Goal: Check status: Check status

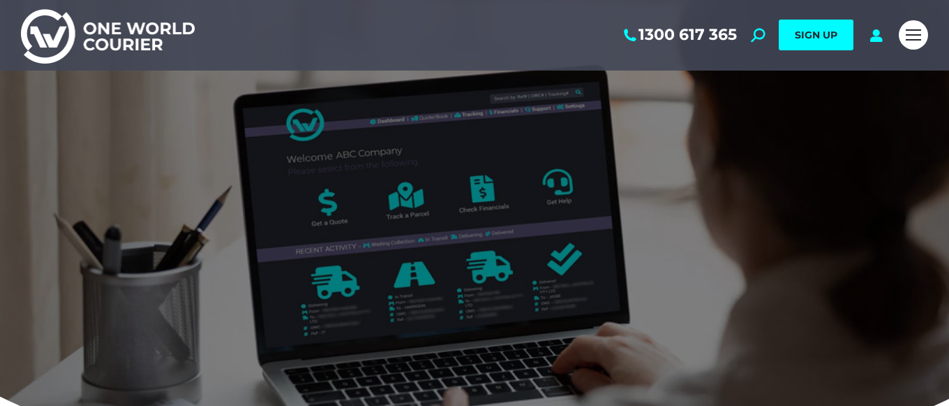
click at [908, 36] on span "Mobile menu icon" at bounding box center [913, 34] width 15 height 1
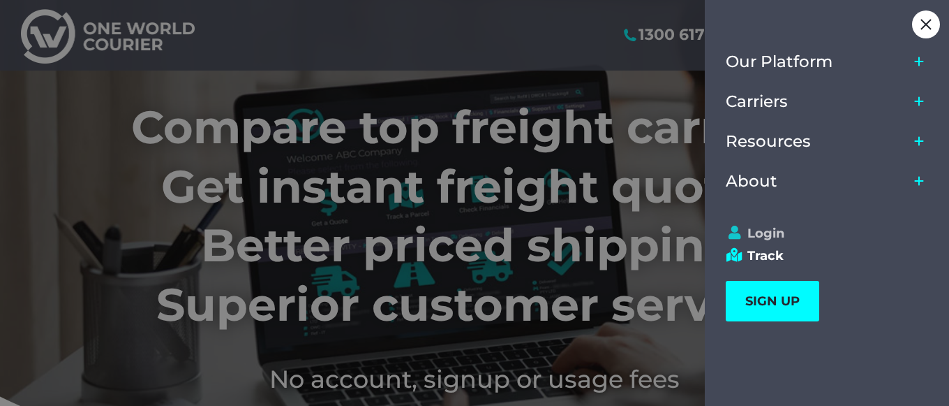
click at [773, 233] on link "Login" at bounding box center [821, 232] width 190 height 15
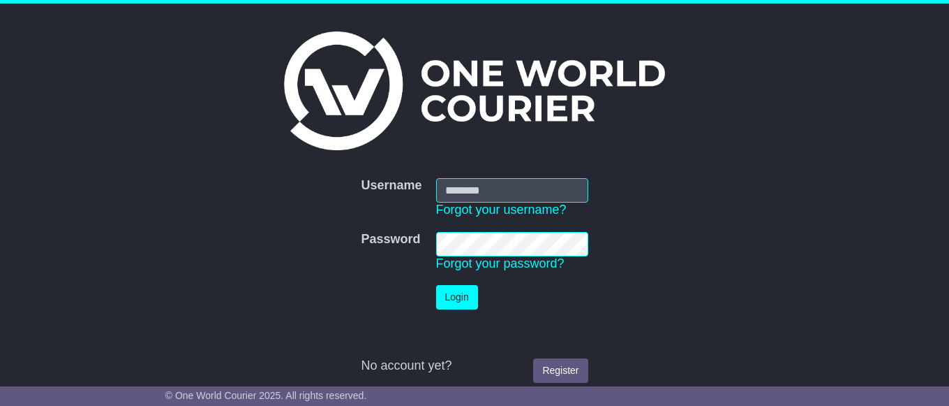
click at [505, 192] on input "Username" at bounding box center [512, 190] width 152 height 24
type input "**********"
click at [451, 294] on button "Login" at bounding box center [457, 297] width 42 height 24
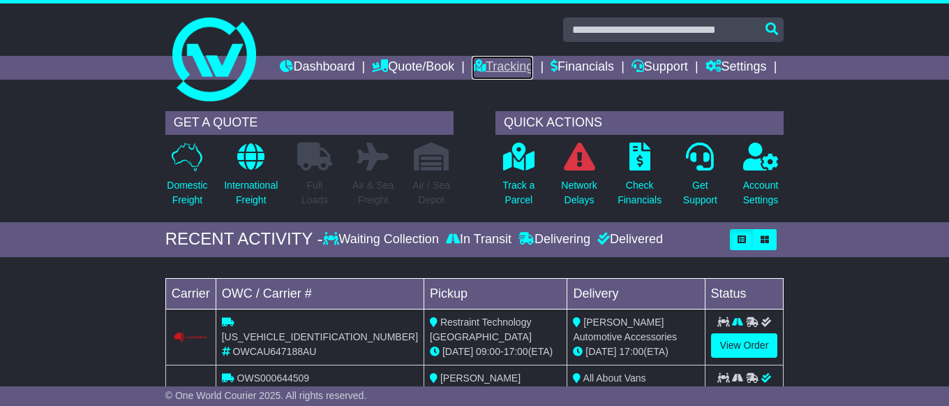
click at [533, 66] on link "Tracking" at bounding box center [502, 68] width 61 height 24
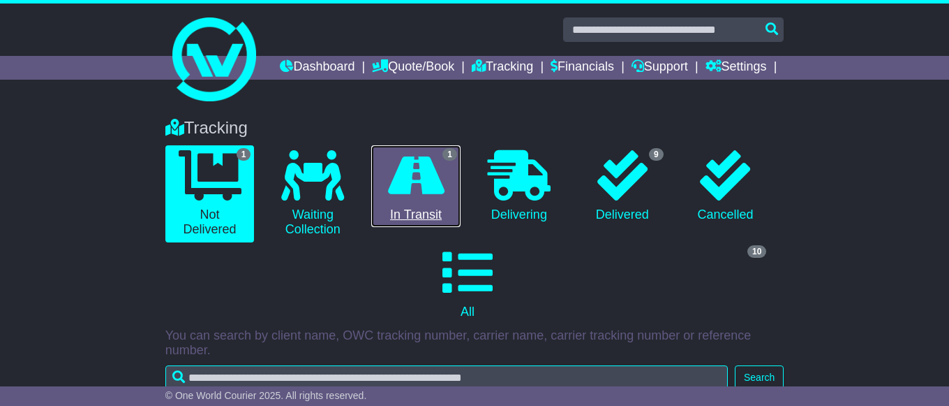
click at [422, 200] on icon at bounding box center [416, 175] width 57 height 50
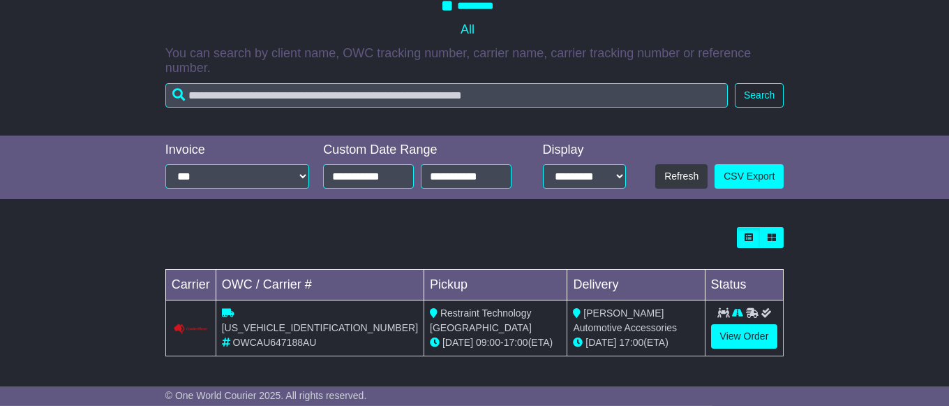
scroll to position [306, 0]
click at [743, 330] on link "View Order" at bounding box center [744, 336] width 67 height 24
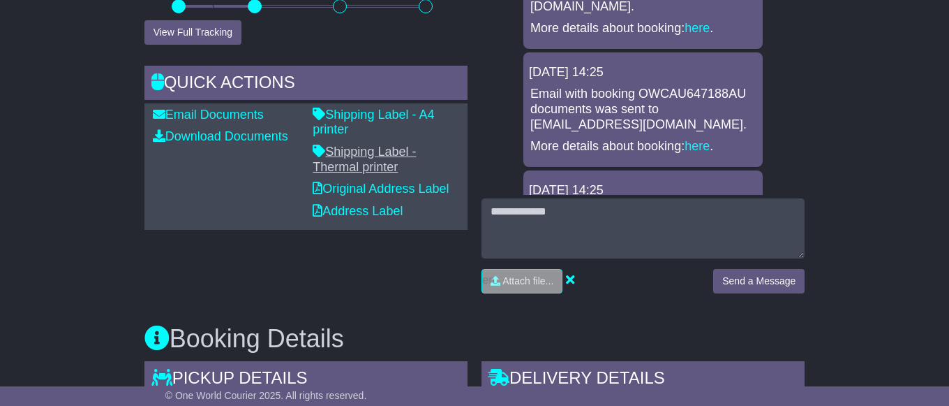
scroll to position [427, 0]
